Goal: Book appointment/travel/reservation

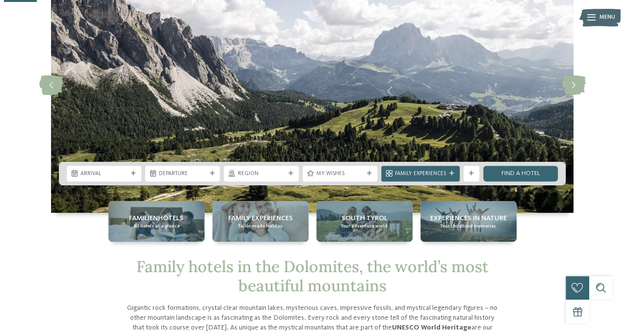
scroll to position [85, 0]
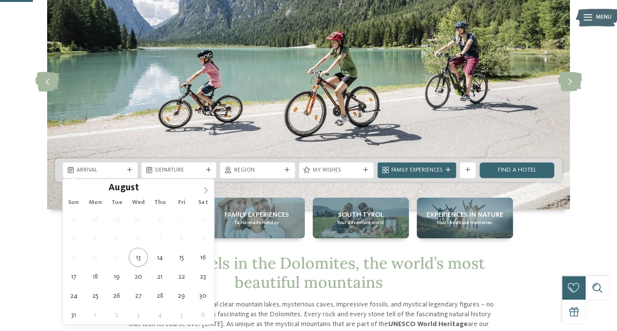
click at [203, 189] on icon at bounding box center [205, 190] width 7 height 7
type div "26.09.2025"
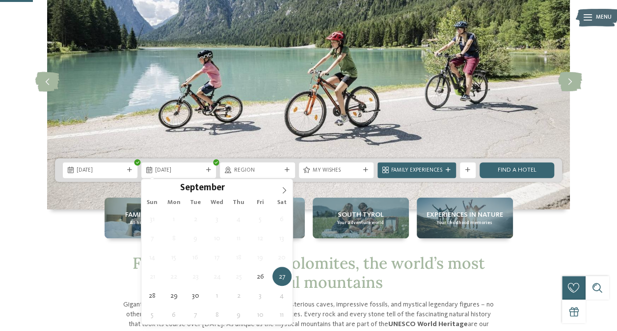
type div "27.09.2025"
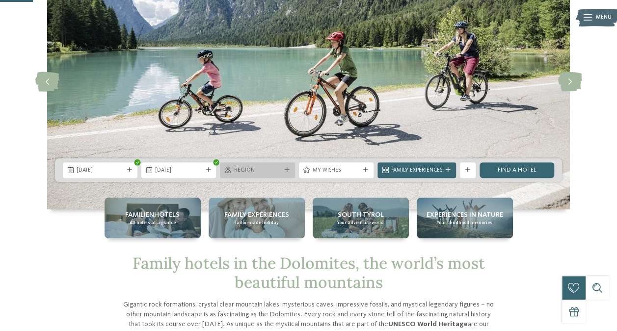
click at [263, 174] on span "Region" at bounding box center [256, 171] width 47 height 8
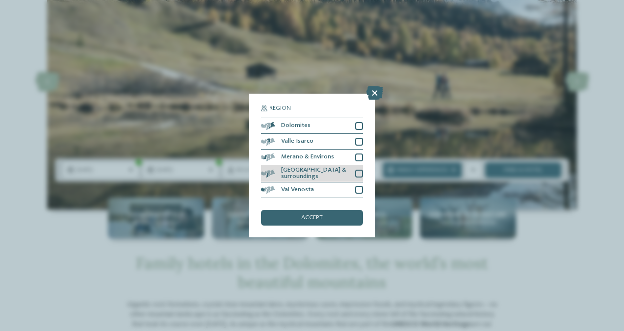
click at [355, 177] on div at bounding box center [359, 174] width 8 height 8
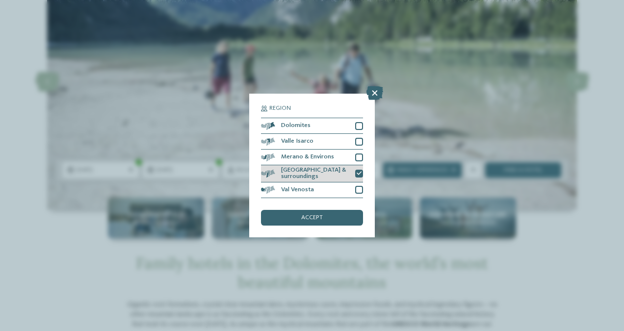
click at [320, 222] on div "accept" at bounding box center [312, 218] width 102 height 16
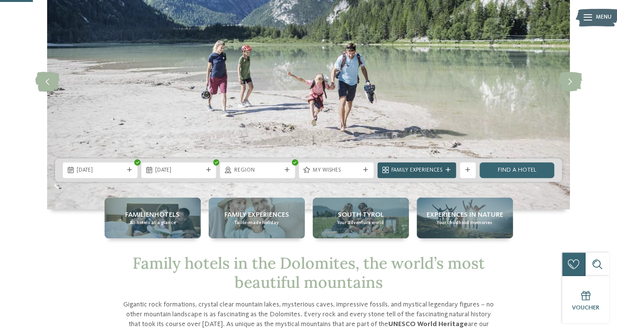
click at [398, 174] on div "Family Experiences" at bounding box center [416, 170] width 78 height 16
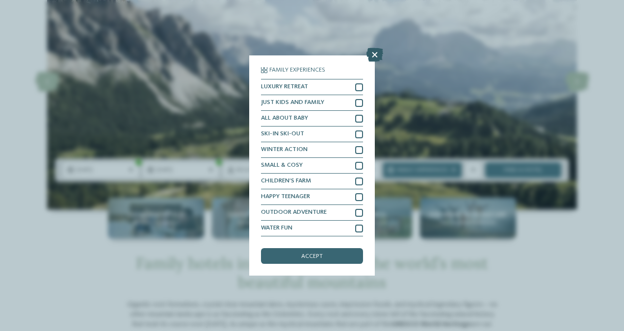
click at [371, 58] on icon at bounding box center [374, 55] width 17 height 14
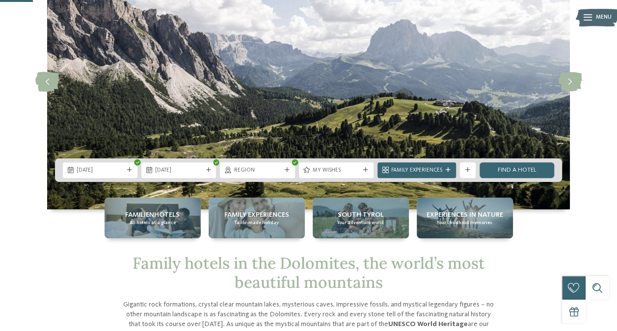
click at [513, 170] on link "Find a hotel" at bounding box center [516, 170] width 75 height 16
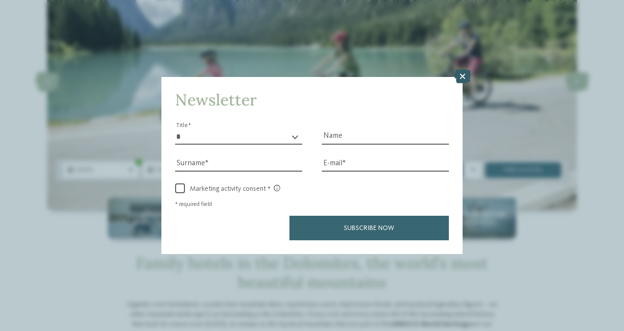
click at [459, 77] on icon at bounding box center [462, 77] width 17 height 14
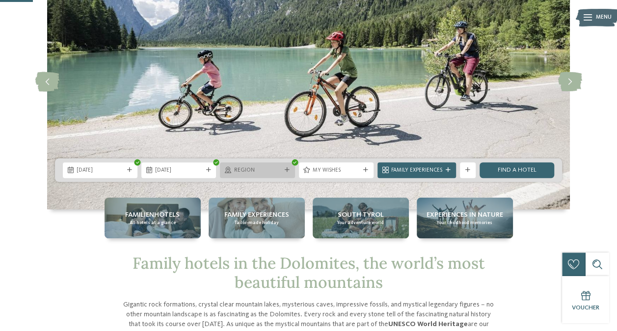
click at [285, 173] on div "Region" at bounding box center [257, 170] width 75 height 16
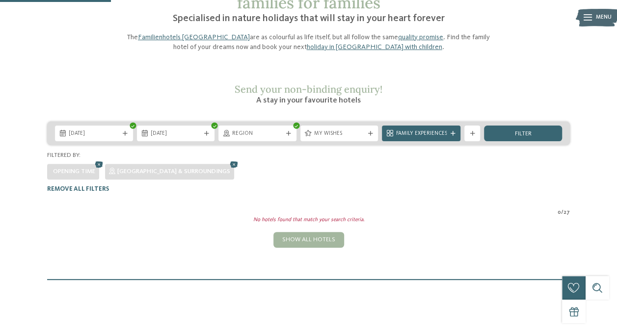
scroll to position [79, 0]
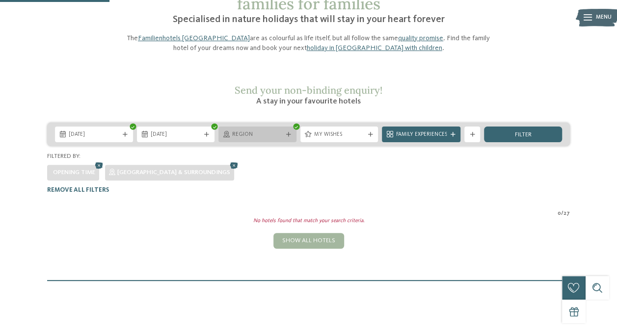
click at [256, 127] on div "Region" at bounding box center [257, 135] width 78 height 16
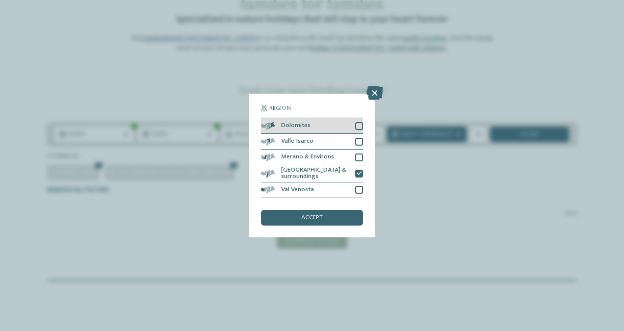
click at [357, 130] on div at bounding box center [359, 126] width 8 height 8
click at [323, 221] on div "accept" at bounding box center [312, 218] width 102 height 16
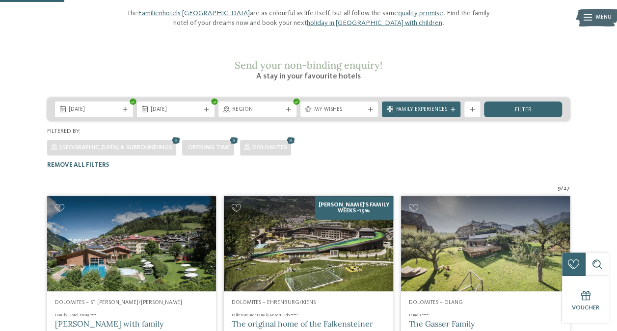
scroll to position [119, 0]
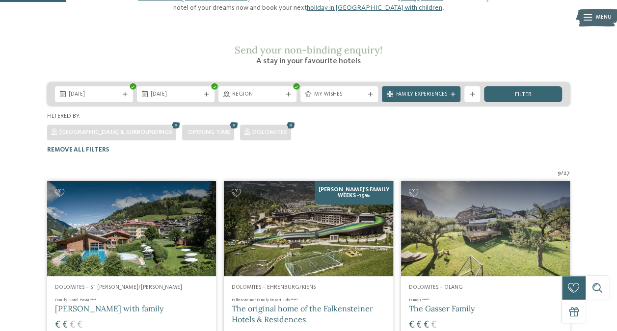
click at [281, 219] on img at bounding box center [308, 228] width 169 height 95
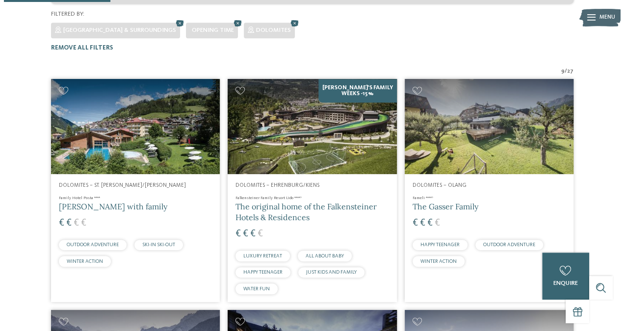
scroll to position [222, 0]
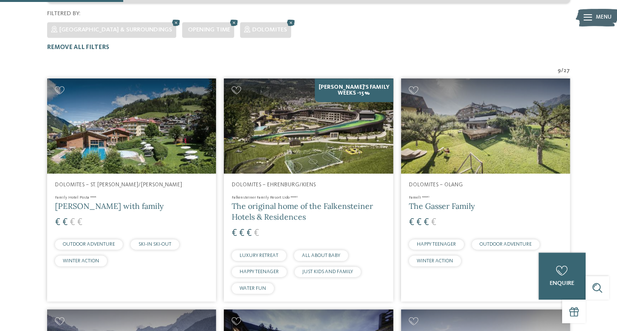
click at [247, 147] on img at bounding box center [308, 125] width 169 height 95
click at [164, 195] on h4 "Family Hotel Posta ****" at bounding box center [131, 197] width 153 height 5
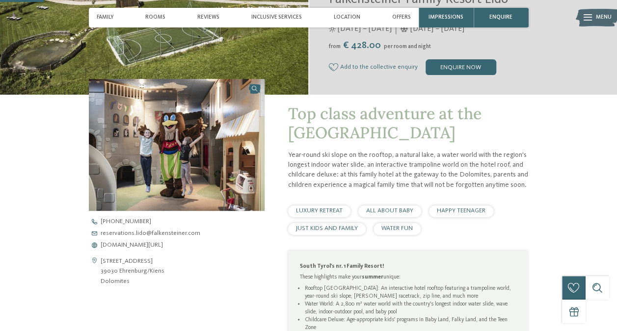
scroll to position [197, 0]
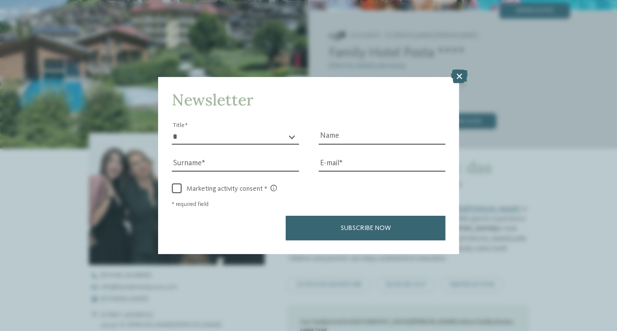
scroll to position [162, 0]
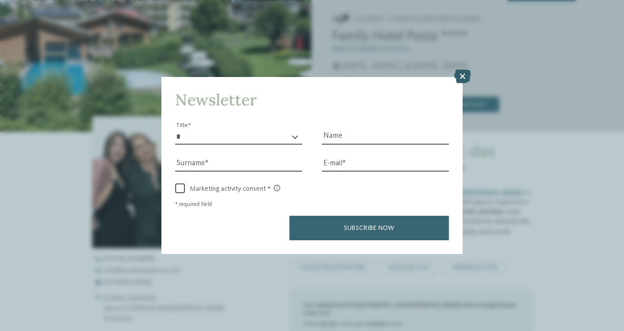
click at [462, 77] on icon at bounding box center [462, 77] width 17 height 14
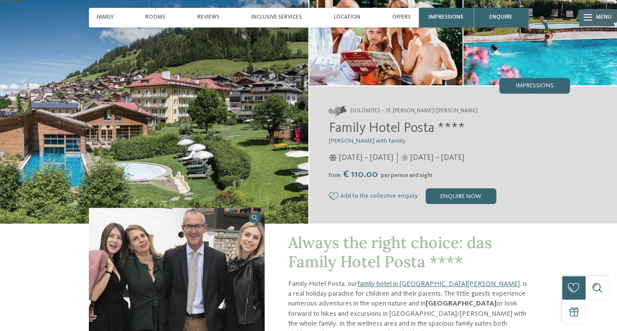
scroll to position [0, 0]
